Goal: Information Seeking & Learning: Learn about a topic

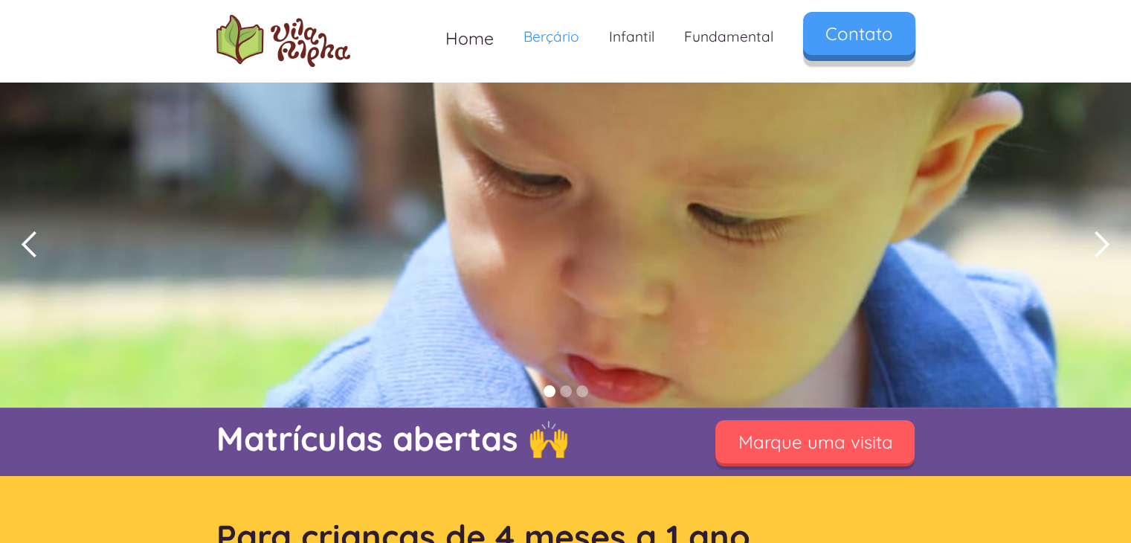
click at [847, 33] on link "Contato" at bounding box center [859, 33] width 112 height 43
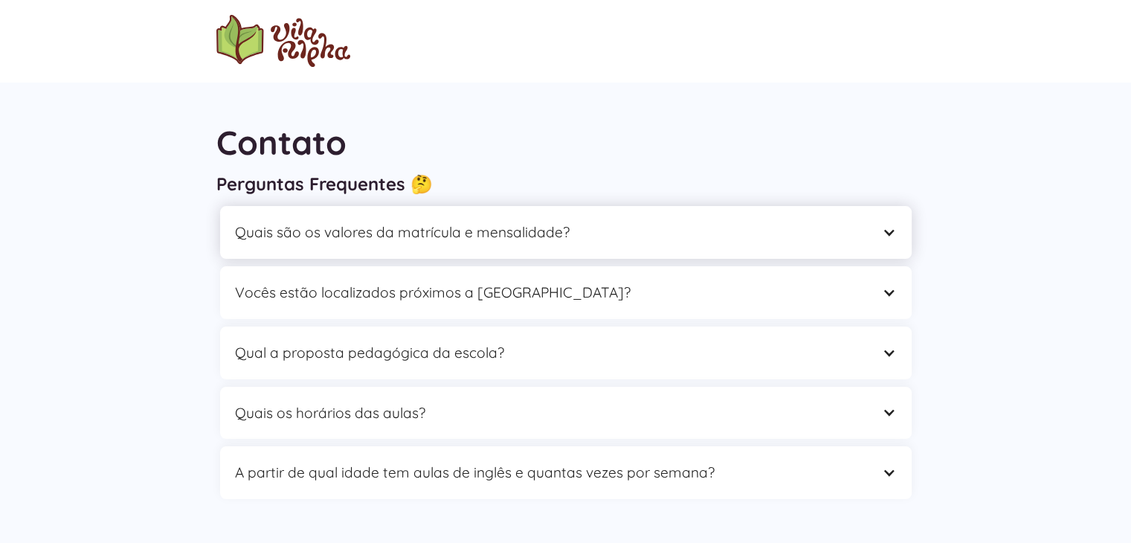
click at [565, 233] on div "Quais são os valores da matrícula e mensalidade?" at bounding box center [551, 232] width 632 height 23
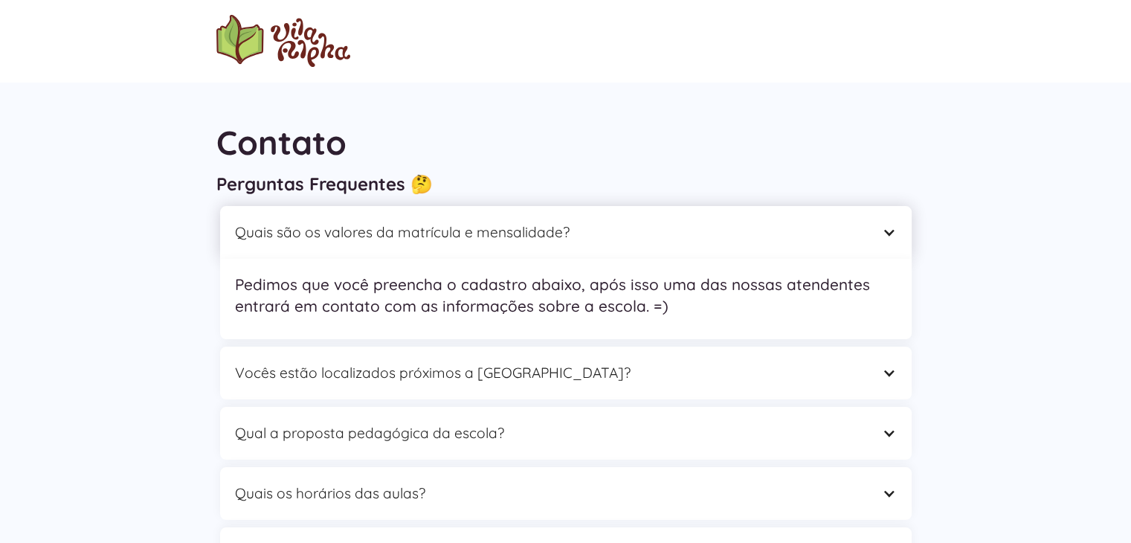
click at [565, 233] on div "Quais são os valores da matrícula e mensalidade?" at bounding box center [551, 232] width 632 height 23
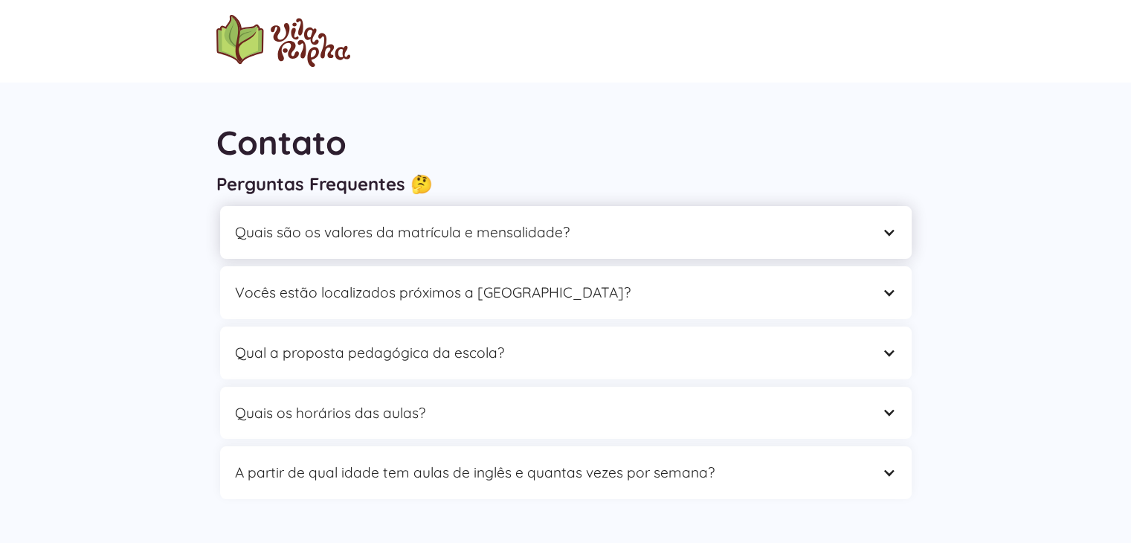
click at [565, 233] on div "Quais são os valores da matrícula e mensalidade?" at bounding box center [551, 232] width 632 height 23
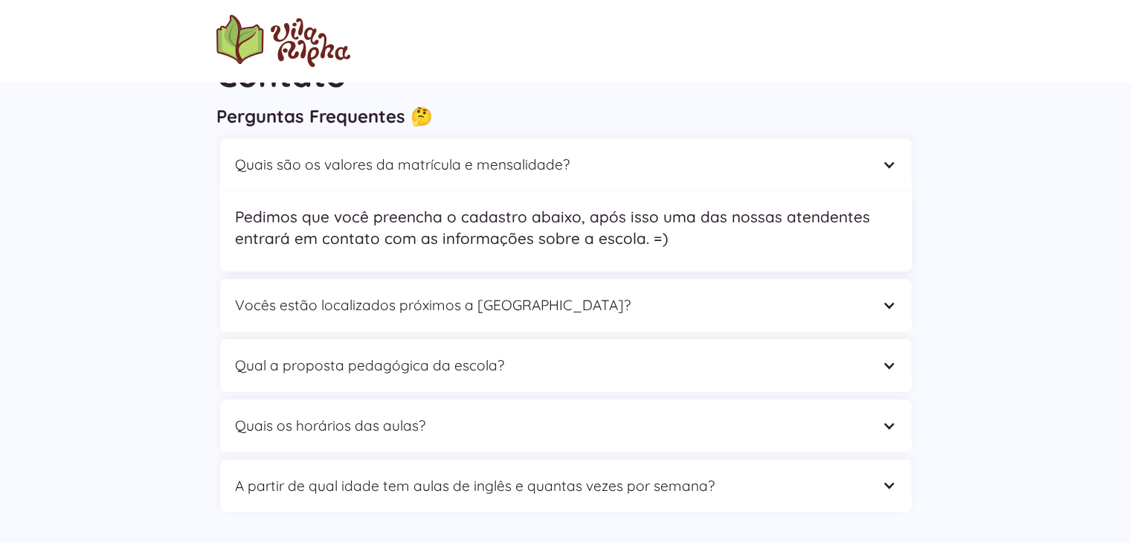
scroll to position [149, 0]
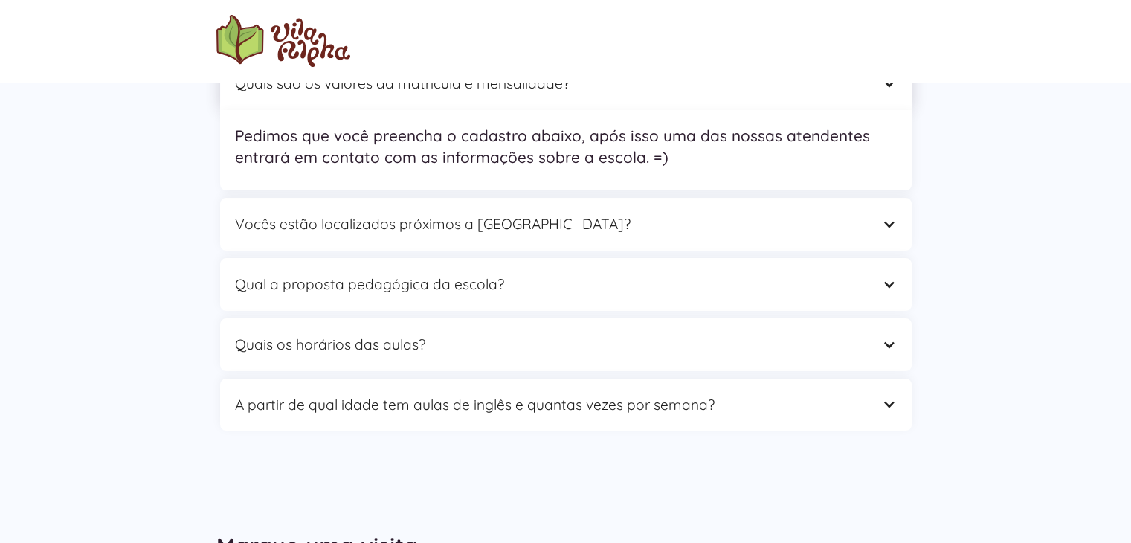
click at [563, 93] on div "Quais são os valores da matrícula e mensalidade?" at bounding box center [551, 83] width 632 height 23
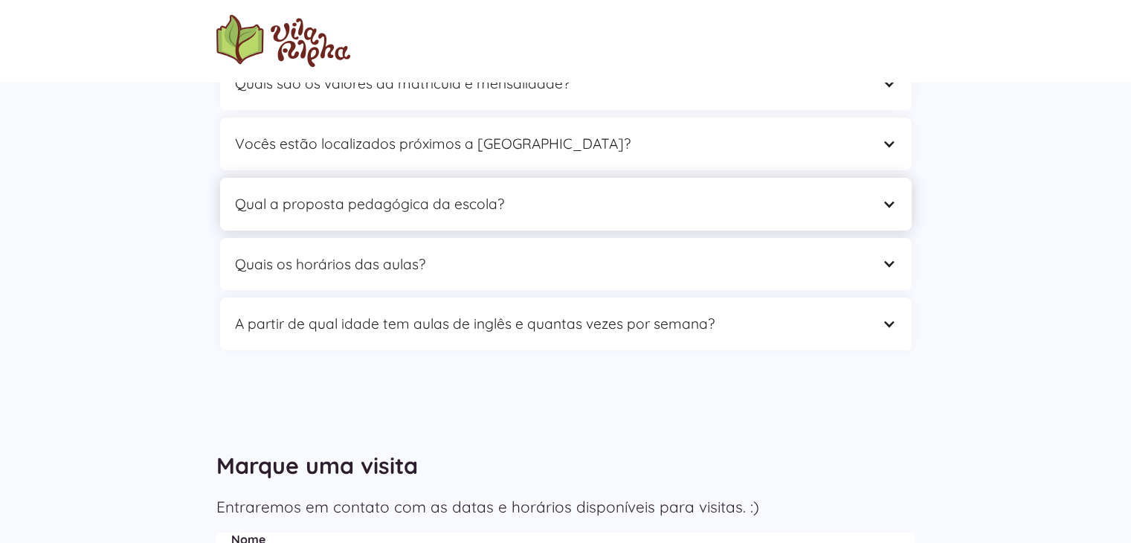
click at [472, 205] on div "Qual a proposta pedagógica da escola?" at bounding box center [551, 204] width 632 height 23
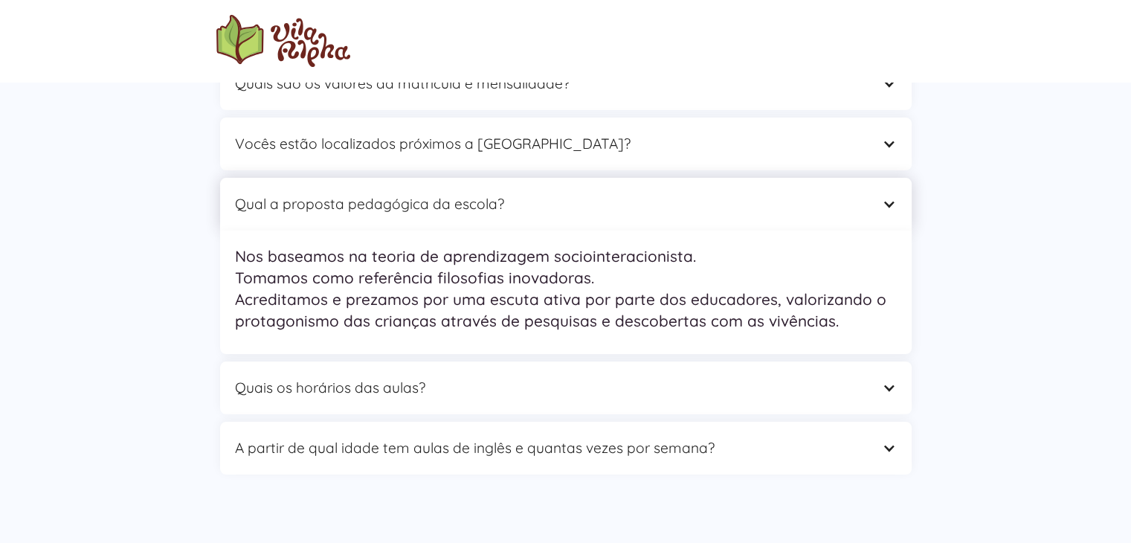
click at [472, 205] on div "Qual a proposta pedagógica da escola?" at bounding box center [551, 204] width 632 height 23
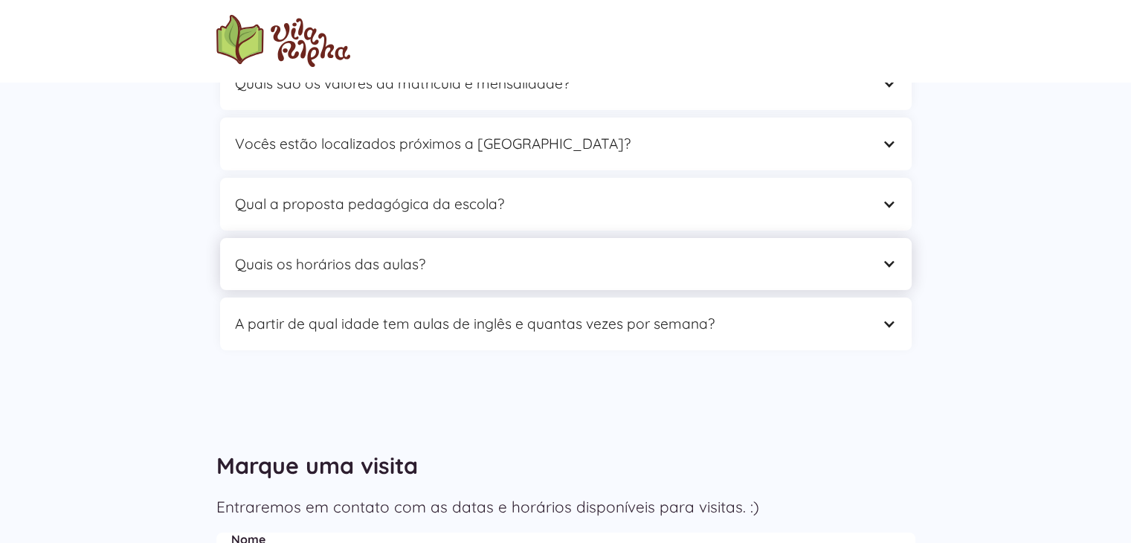
click at [458, 259] on div "Quais os horários das aulas?" at bounding box center [551, 264] width 632 height 23
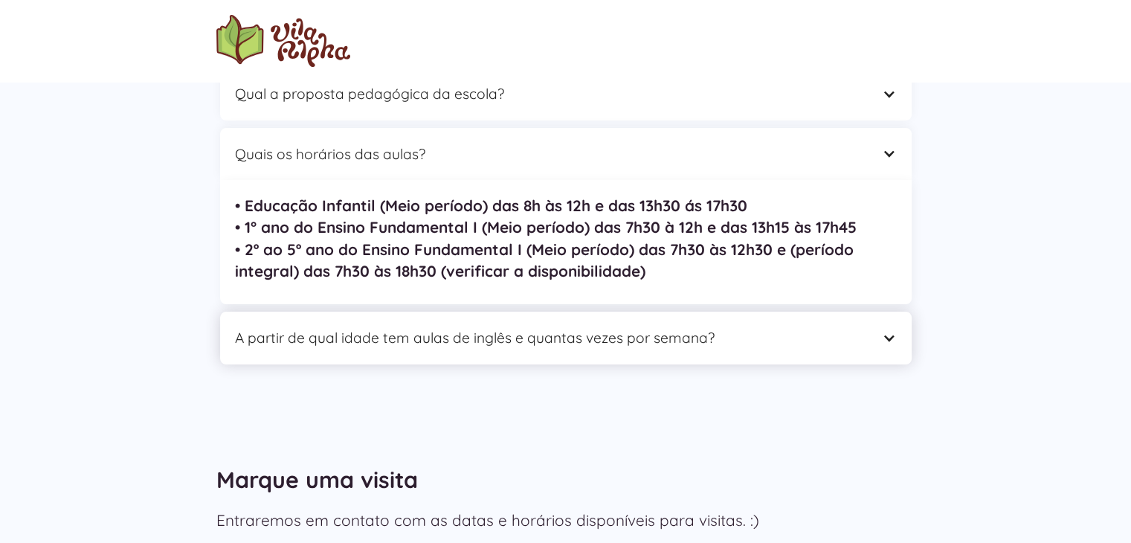
scroll to position [372, 0]
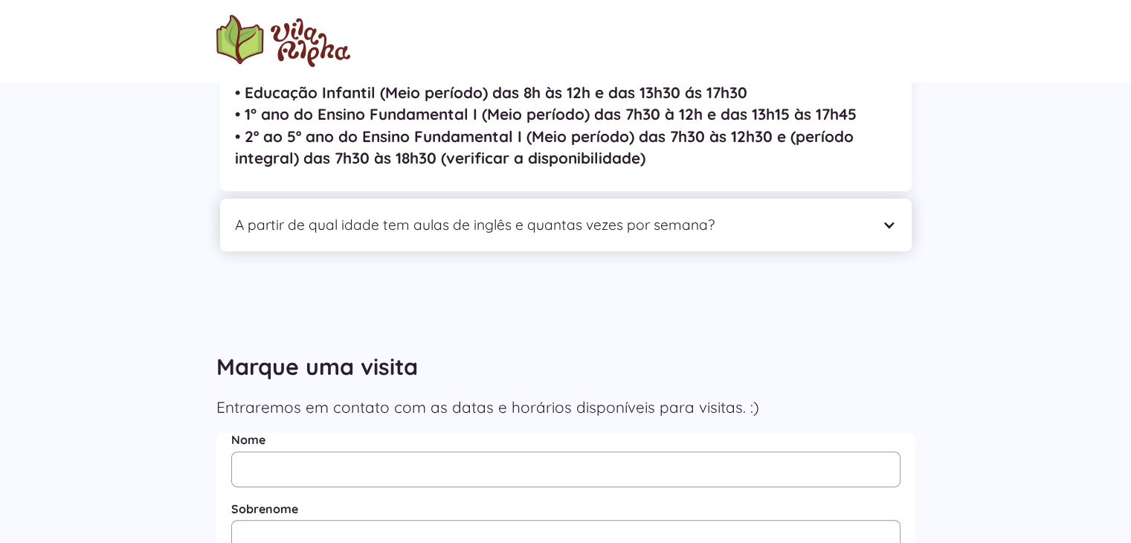
click at [510, 231] on div "A partir de qual idade tem aulas de inglês e quantas vezes por semana?" at bounding box center [551, 224] width 632 height 23
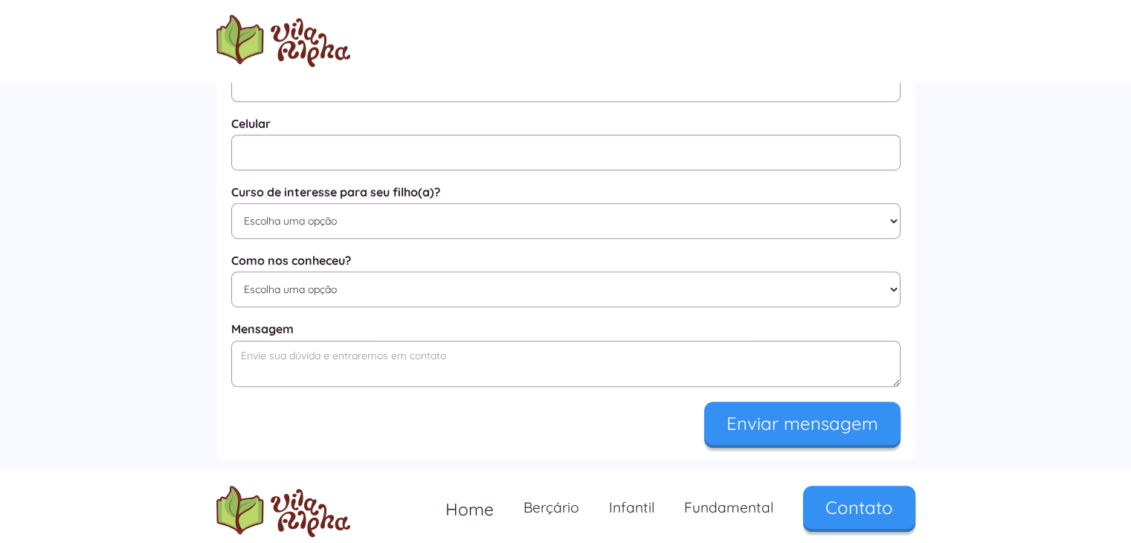
scroll to position [1024, 0]
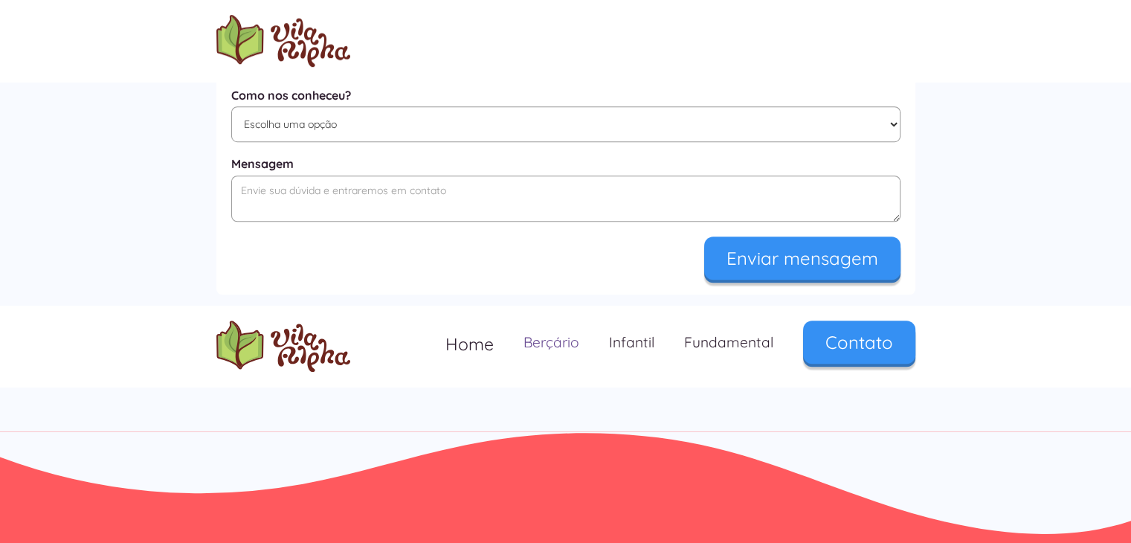
click at [559, 341] on link "Berçário" at bounding box center [550, 342] width 85 height 44
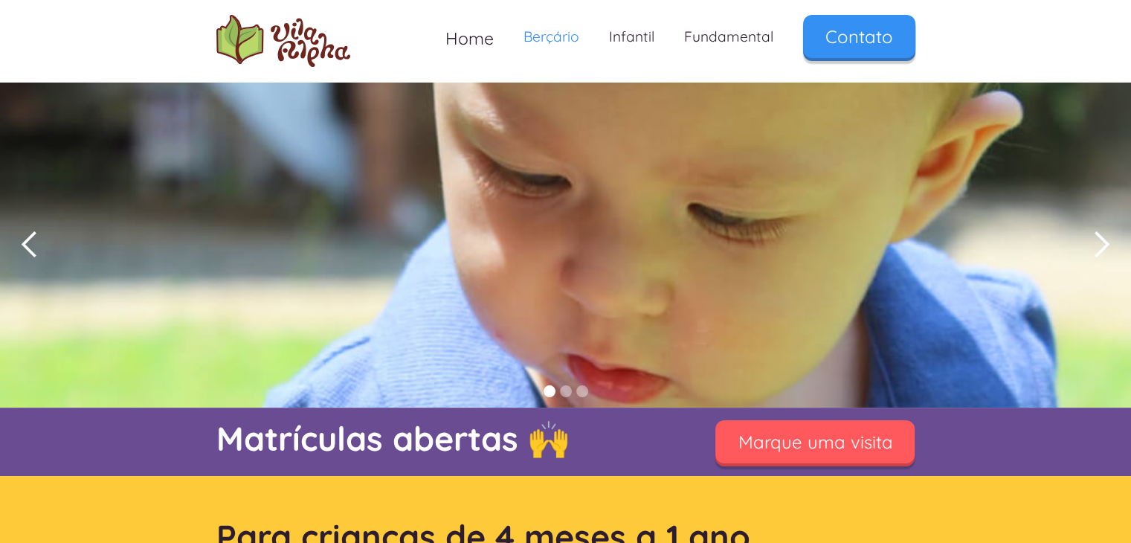
scroll to position [372, 0]
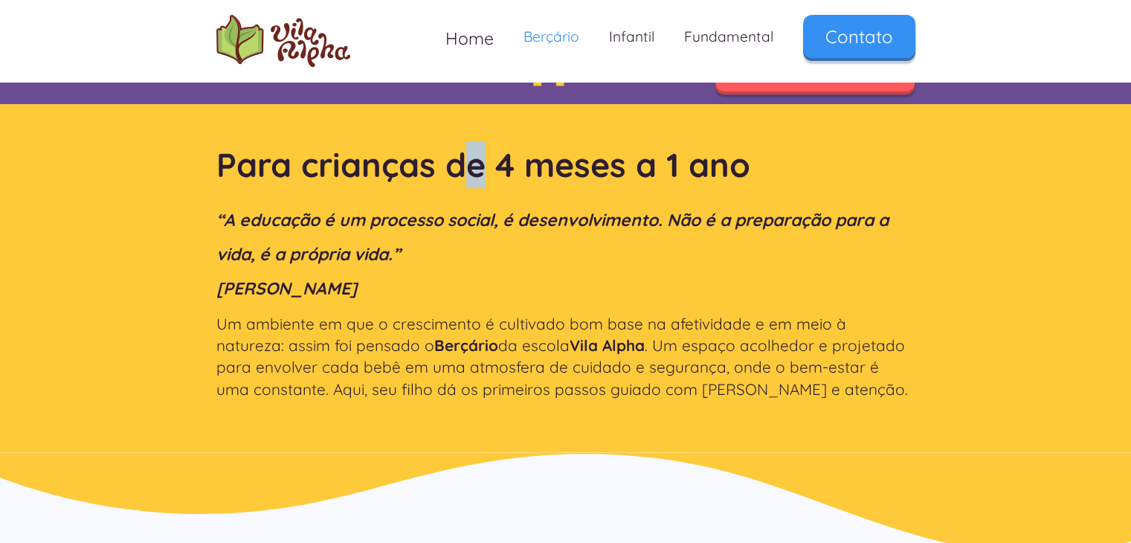
drag, startPoint x: 462, startPoint y: 164, endPoint x: 694, endPoint y: 176, distance: 233.0
click at [572, 167] on strong "Para crianças de 4 meses a 1 ano" at bounding box center [483, 164] width 534 height 42
click at [694, 176] on strong "Para crianças de 4 meses a 1 ano" at bounding box center [483, 164] width 534 height 42
drag, startPoint x: 289, startPoint y: 210, endPoint x: 452, endPoint y: 260, distance: 170.2
click at [339, 224] on em "“A educação é um processo social, é desenvolvimento. Não é a preparação para a …" at bounding box center [552, 254] width 672 height 90
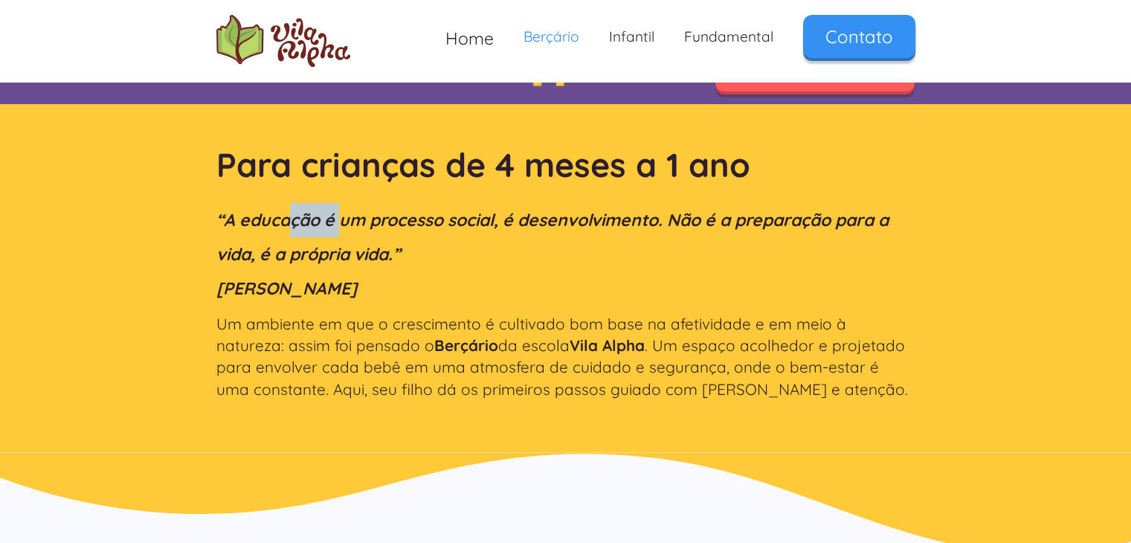
click at [459, 262] on h2 "“A educação é um processo social, é desenvolvimento. Não é a preparação para a …" at bounding box center [565, 254] width 699 height 103
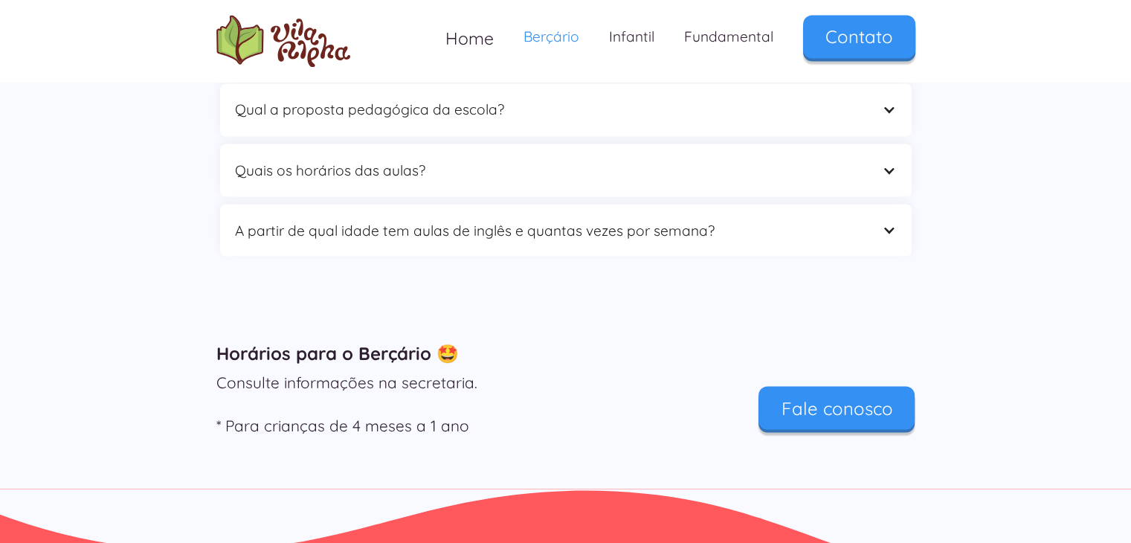
scroll to position [2623, 0]
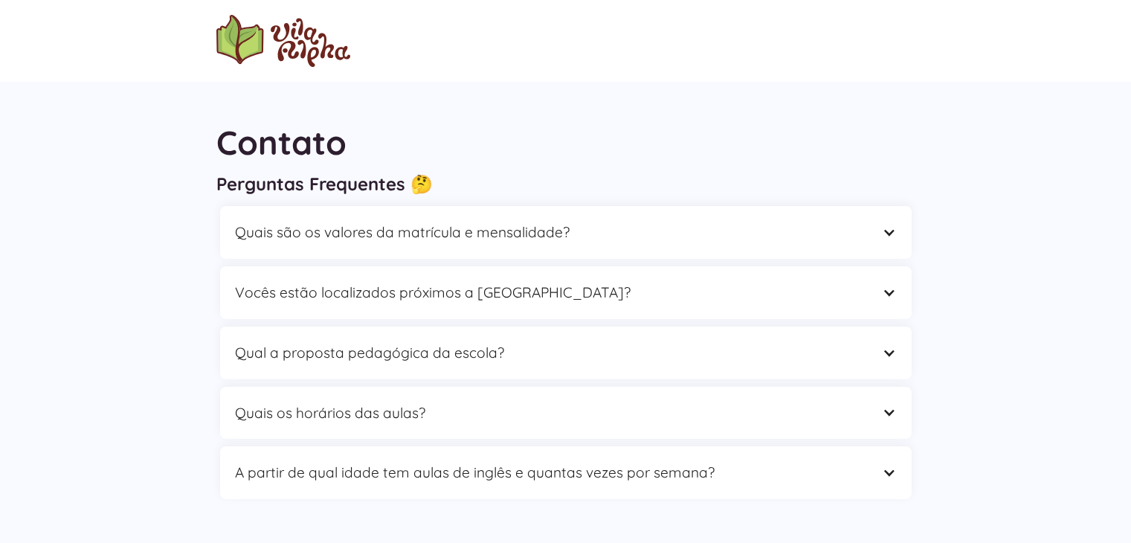
scroll to position [943, 0]
